Goal: Navigation & Orientation: Find specific page/section

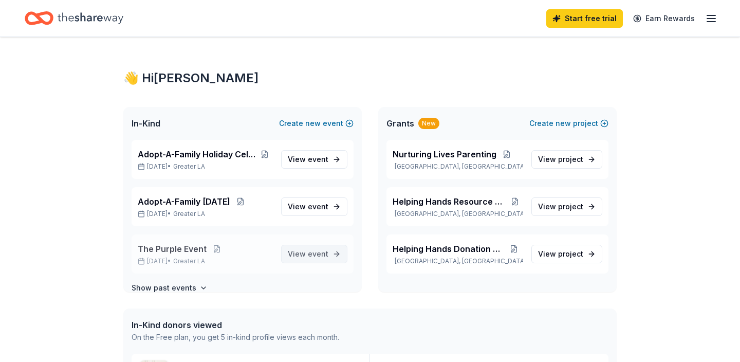
click at [307, 257] on span "View event" at bounding box center [308, 254] width 41 height 12
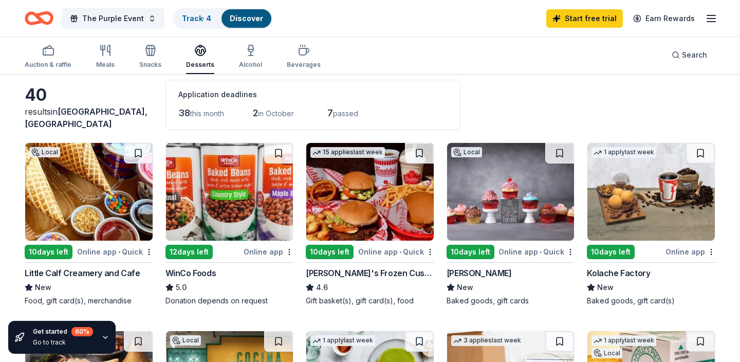
scroll to position [52, 0]
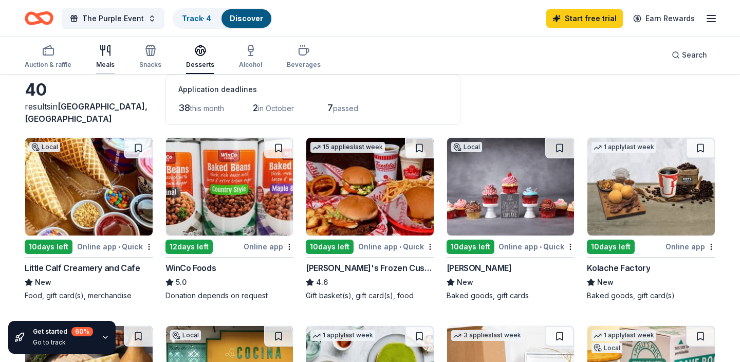
click at [99, 67] on div "Meals" at bounding box center [105, 65] width 19 height 8
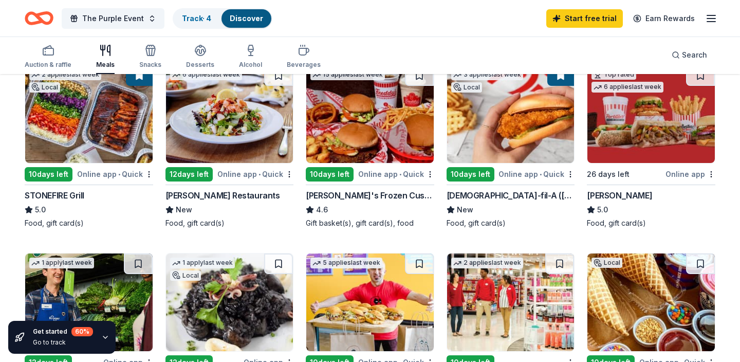
scroll to position [97, 0]
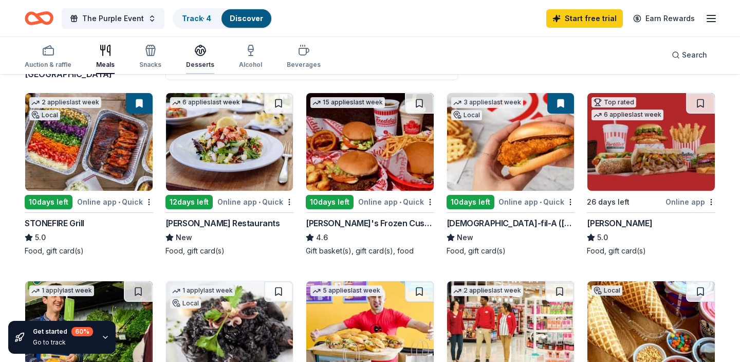
click at [207, 56] on div "button" at bounding box center [200, 50] width 28 height 12
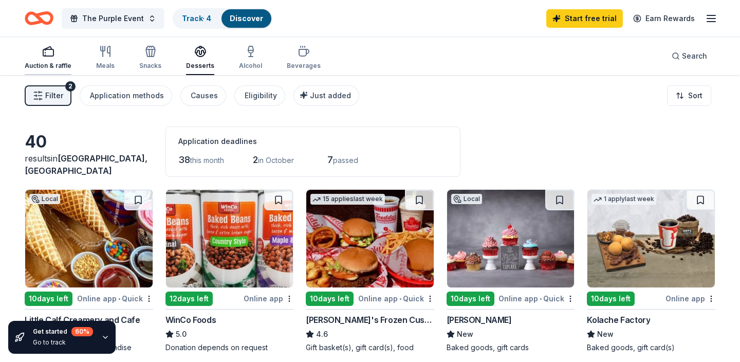
click at [53, 62] on div "Auction & raffle" at bounding box center [48, 66] width 47 height 8
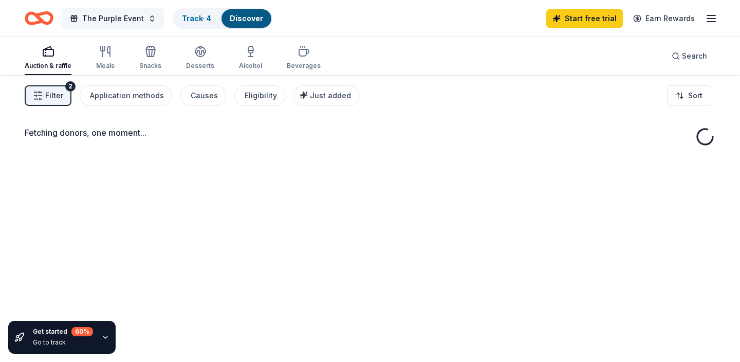
click at [123, 17] on span "The Purple Event" at bounding box center [113, 18] width 62 height 12
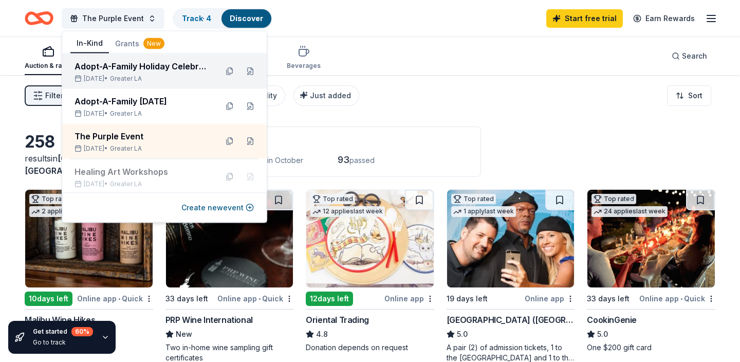
click at [114, 70] on div "Adopt-A-Family Holiday Celebrations" at bounding box center [142, 66] width 135 height 12
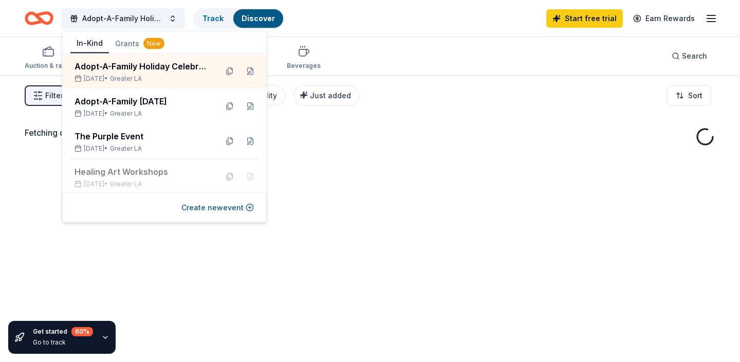
click at [39, 20] on icon "Home" at bounding box center [44, 18] width 16 height 10
